Goal: Task Accomplishment & Management: Manage account settings

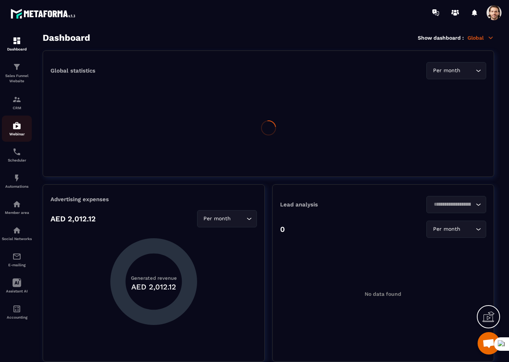
click at [16, 123] on img at bounding box center [16, 125] width 9 height 9
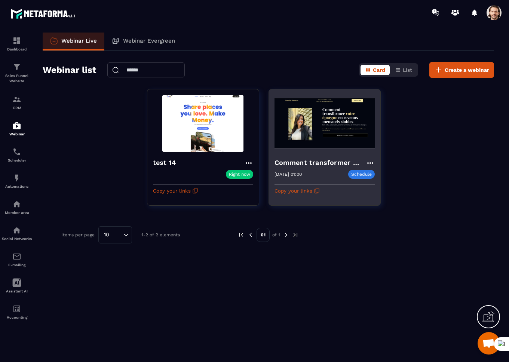
click at [370, 164] on icon at bounding box center [370, 163] width 9 height 9
click at [350, 219] on button "Replay" at bounding box center [349, 218] width 45 height 13
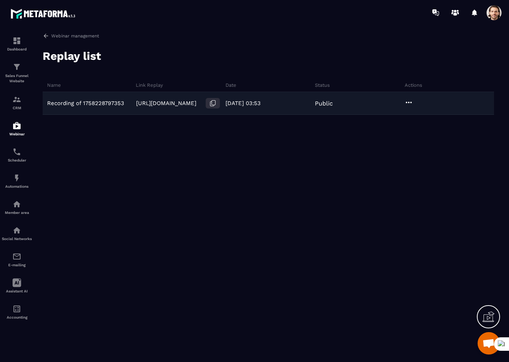
click at [208, 104] on button at bounding box center [213, 103] width 14 height 10
click at [412, 102] on icon at bounding box center [408, 102] width 9 height 9
click at [434, 132] on button "Preview" at bounding box center [428, 131] width 47 height 13
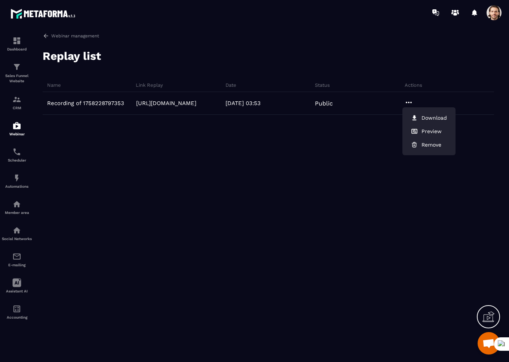
click at [168, 142] on div "Recording of 1758228797353 [URL][DOMAIN_NAME] [DATE] 03:53 Public Download Prev…" at bounding box center [268, 148] width 451 height 112
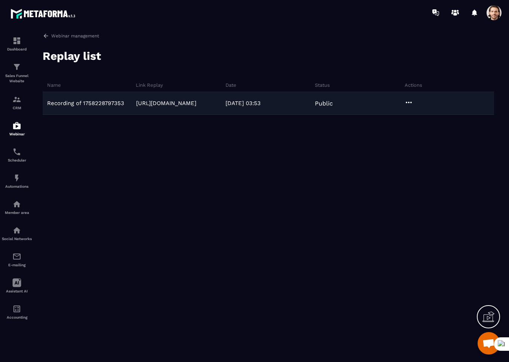
click at [411, 103] on icon at bounding box center [408, 102] width 9 height 9
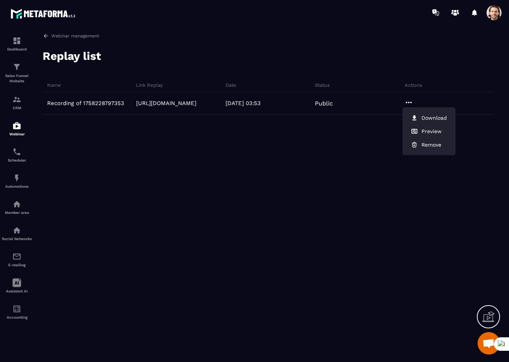
click at [345, 168] on div "Recording of 1758228797353 [URL][DOMAIN_NAME] [DATE] 03:53 Public Download Prev…" at bounding box center [268, 148] width 451 height 112
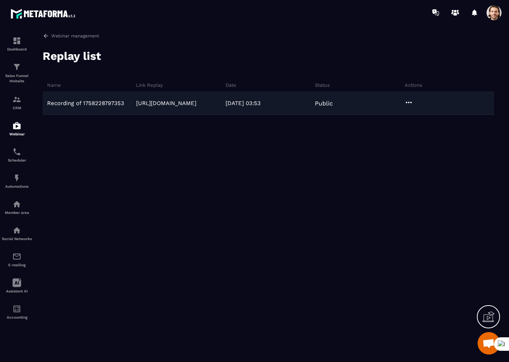
click at [411, 103] on icon at bounding box center [408, 102] width 9 height 9
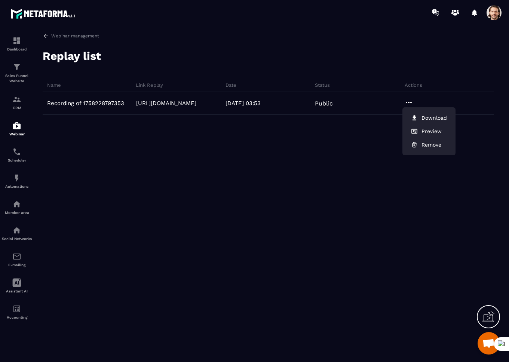
click at [257, 199] on div "Recording of 1758228797353 [URL][DOMAIN_NAME] [DATE] 03:53 Public Download Prev…" at bounding box center [268, 148] width 451 height 112
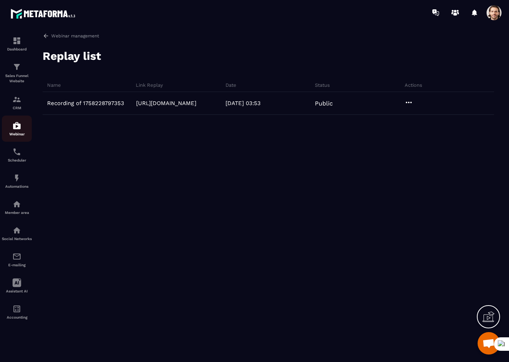
click at [15, 128] on img at bounding box center [16, 125] width 9 height 9
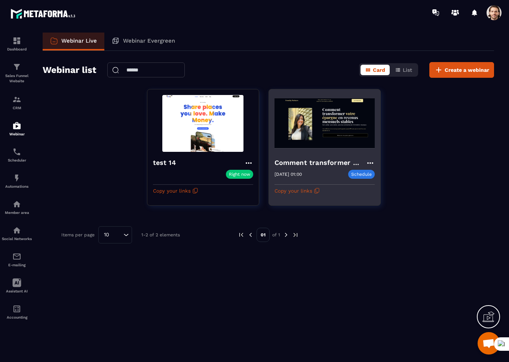
click at [301, 163] on h4 "Comment transformer votre épargne en un revenus mensuels stables" at bounding box center [320, 162] width 91 height 10
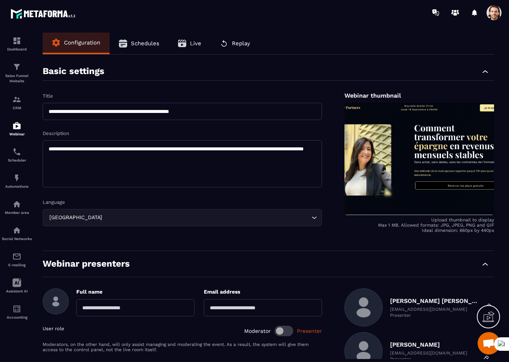
click at [246, 42] on span "Replay" at bounding box center [241, 43] width 18 height 7
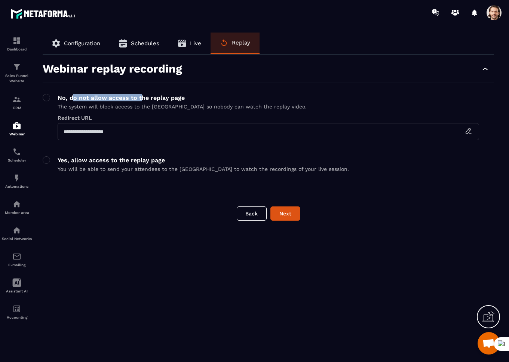
drag, startPoint x: 72, startPoint y: 99, endPoint x: 141, endPoint y: 99, distance: 68.4
click at [141, 99] on p "No, do not allow access to the replay page" at bounding box center [182, 97] width 249 height 7
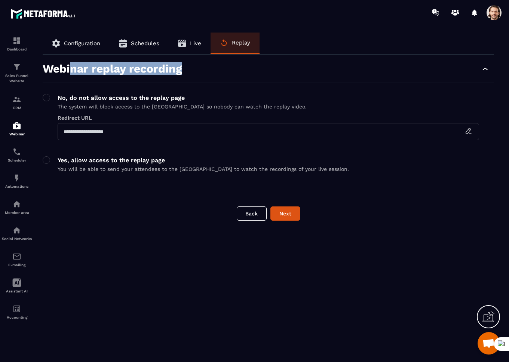
drag, startPoint x: 71, startPoint y: 68, endPoint x: 198, endPoint y: 68, distance: 127.2
click at [198, 68] on div "Webinar replay recording" at bounding box center [268, 72] width 451 height 21
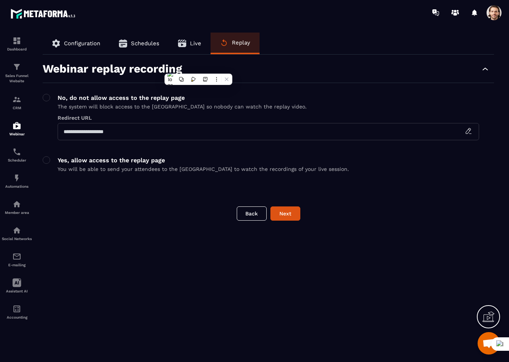
click at [232, 72] on div "Webinar replay recording" at bounding box center [268, 72] width 451 height 21
drag, startPoint x: 184, startPoint y: 99, endPoint x: 137, endPoint y: 97, distance: 47.5
click at [137, 97] on p "No, do not allow access to the replay page" at bounding box center [182, 97] width 249 height 7
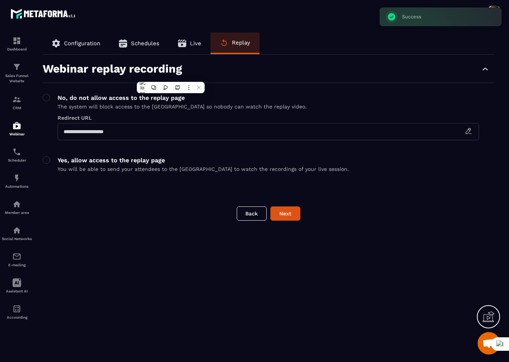
click at [105, 96] on p "No, do not allow access to the replay page" at bounding box center [182, 97] width 249 height 7
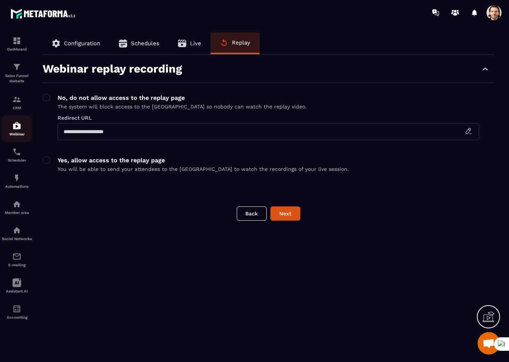
click at [13, 128] on img at bounding box center [16, 125] width 9 height 9
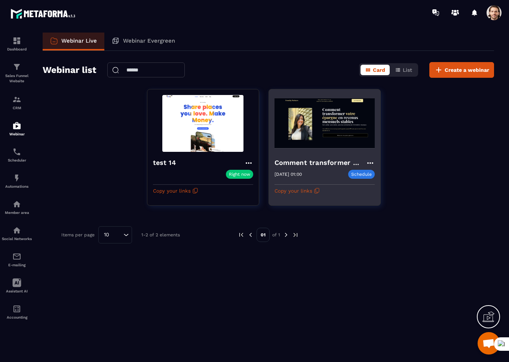
click at [371, 165] on icon at bounding box center [370, 163] width 9 height 9
click at [343, 221] on button "Replay" at bounding box center [349, 218] width 45 height 13
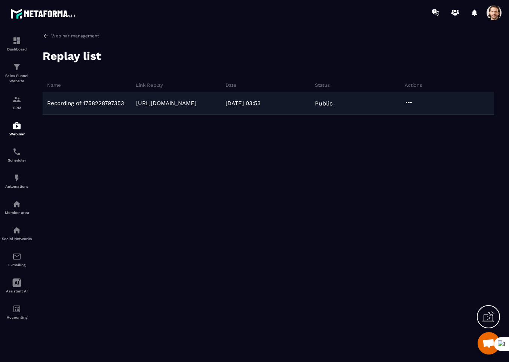
click at [409, 101] on icon at bounding box center [408, 102] width 9 height 9
click at [214, 104] on icon at bounding box center [212, 103] width 7 height 7
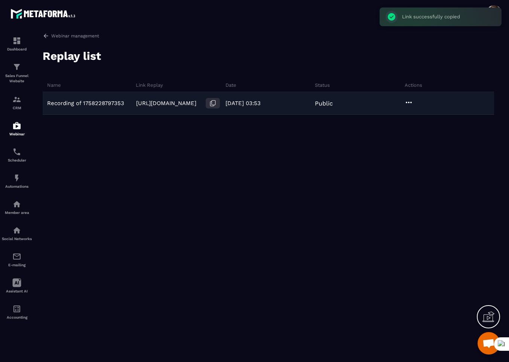
click at [214, 104] on icon at bounding box center [212, 103] width 7 height 7
click at [213, 101] on icon at bounding box center [212, 103] width 7 height 7
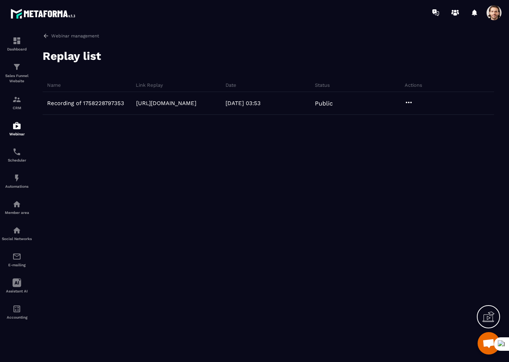
click at [260, 169] on div "Recording of 1758228797353 [URL][DOMAIN_NAME] [DATE] 03:53 Public" at bounding box center [268, 148] width 451 height 112
click at [496, 14] on span at bounding box center [494, 12] width 15 height 15
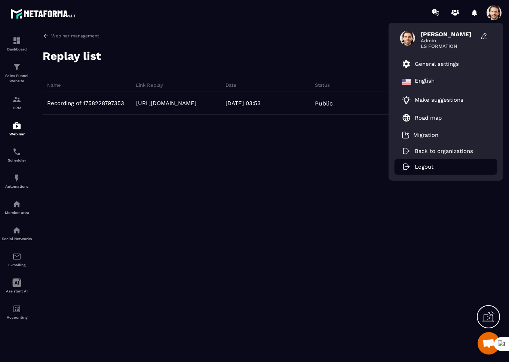
click at [422, 165] on p "Logout" at bounding box center [424, 166] width 19 height 7
